Goal: Check status: Check status

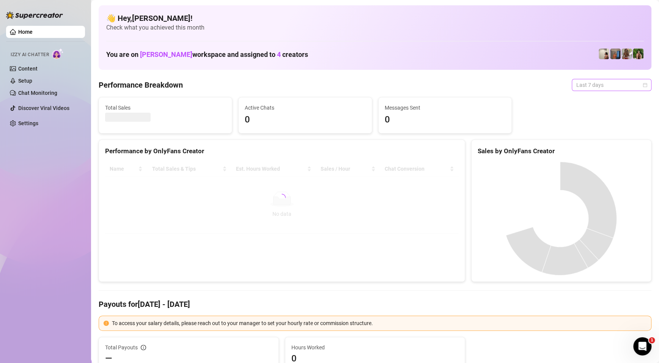
click at [589, 83] on span "Last 7 days" at bounding box center [611, 84] width 71 height 11
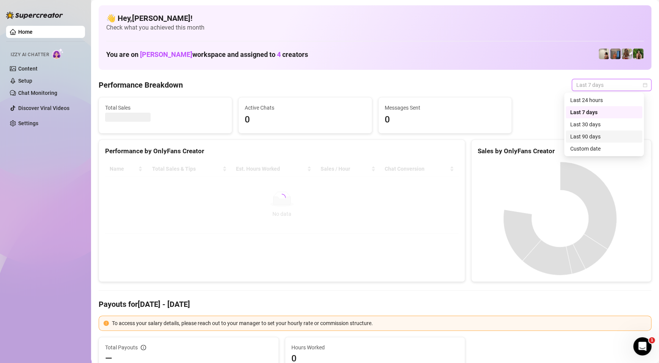
click at [583, 147] on div "Custom date" at bounding box center [604, 148] width 68 height 8
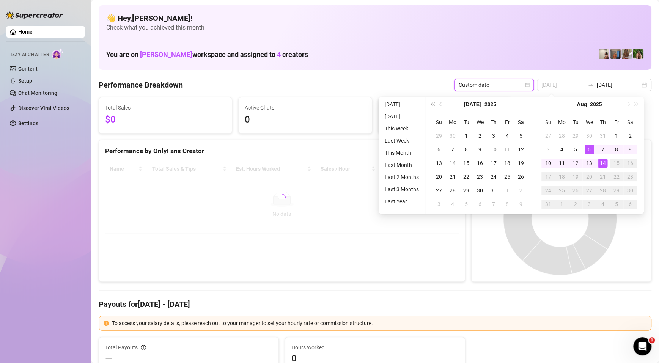
type input "2025-08-14"
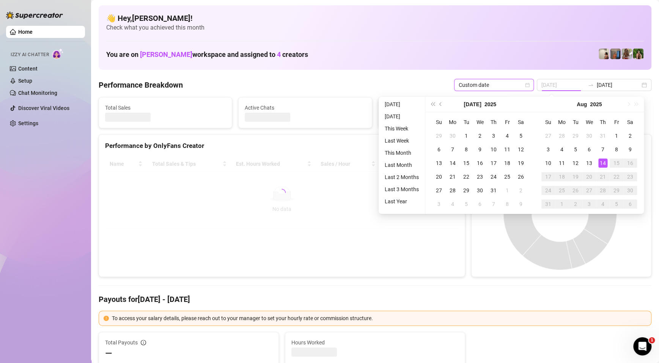
click at [603, 161] on div "14" at bounding box center [602, 163] width 9 height 9
type input "2025-08-14"
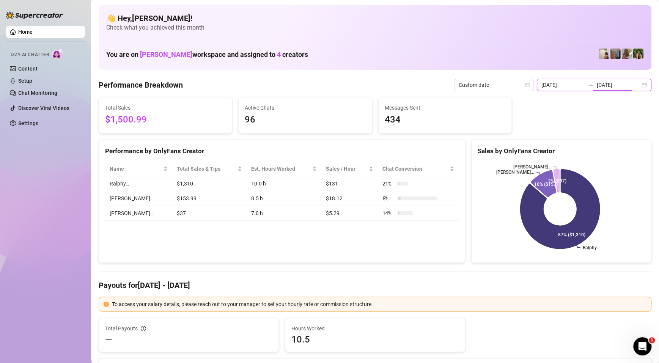
click at [599, 83] on input "2025-08-14" at bounding box center [618, 85] width 43 height 8
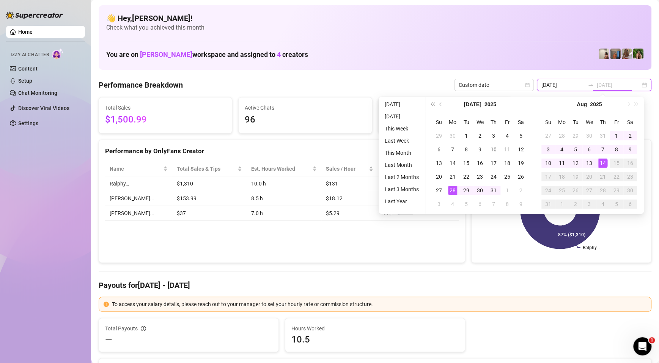
type input "2025-08-14"
click at [389, 230] on div "Performance by OnlyFans Creator Name Total Sales & Tips Est. Hours Worked Sales…" at bounding box center [282, 202] width 366 height 124
